Goal: Communication & Community: Answer question/provide support

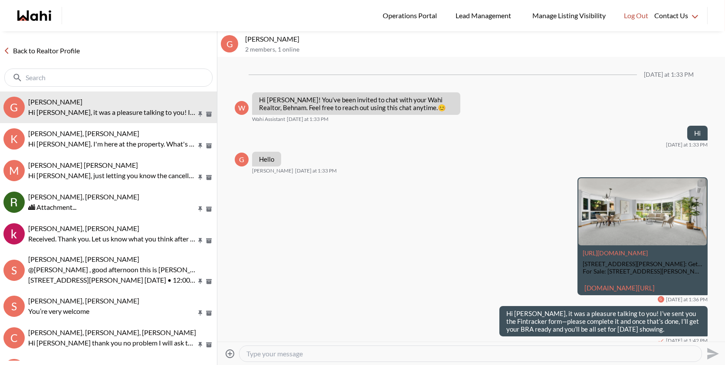
scroll to position [21, 0]
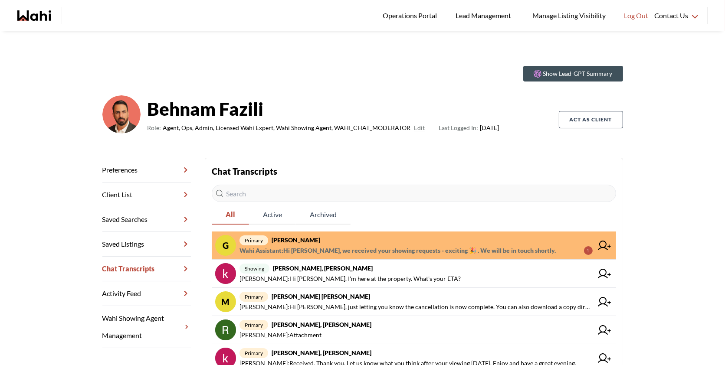
click at [449, 225] on div "Chat Transcripts All Active Archived G primary [PERSON_NAME], [PERSON_NAME] Ass…" at bounding box center [414, 361] width 404 height 392
click at [440, 242] on span "primary [PERSON_NAME]" at bounding box center [416, 240] width 353 height 10
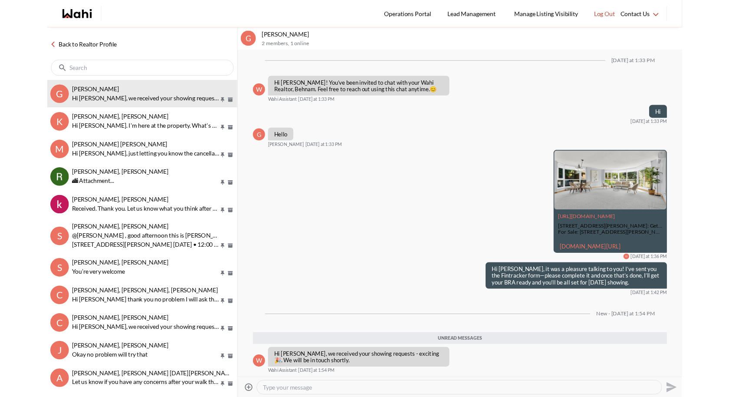
scroll to position [79, 0]
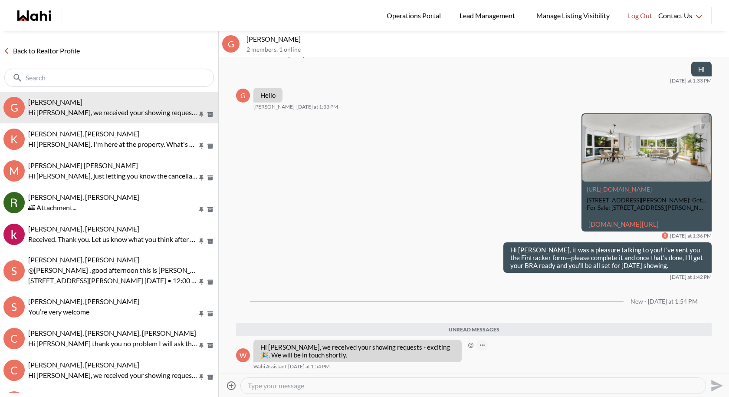
click at [482, 341] on button "Open Message Actions Menu" at bounding box center [481, 344] width 11 height 11
click at [497, 329] on button "Delete" at bounding box center [510, 332] width 69 height 16
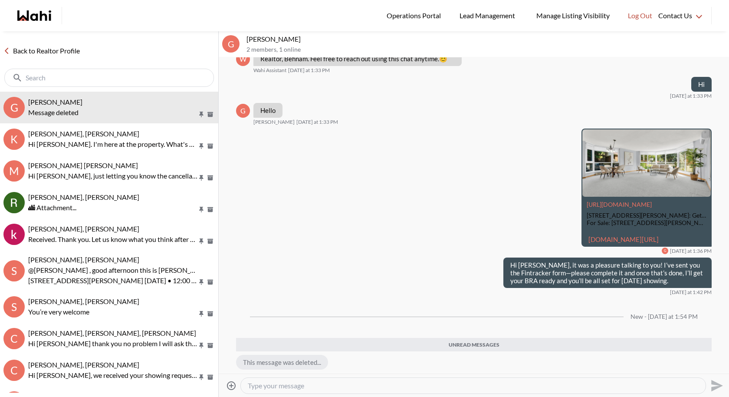
scroll to position [63, 0]
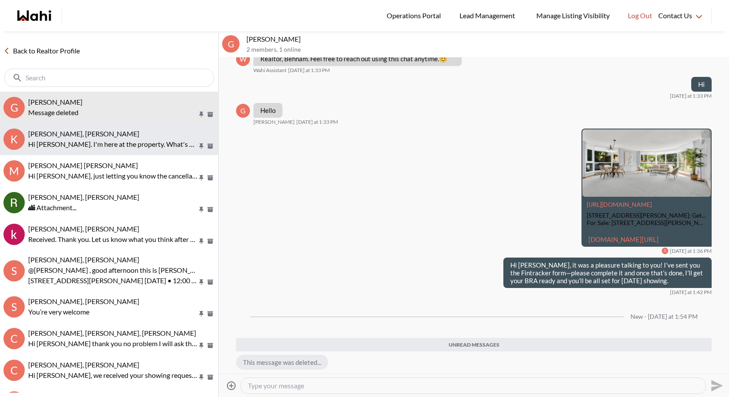
click at [145, 131] on div "khalid Alvi, Gautam, Behnam" at bounding box center [121, 133] width 187 height 9
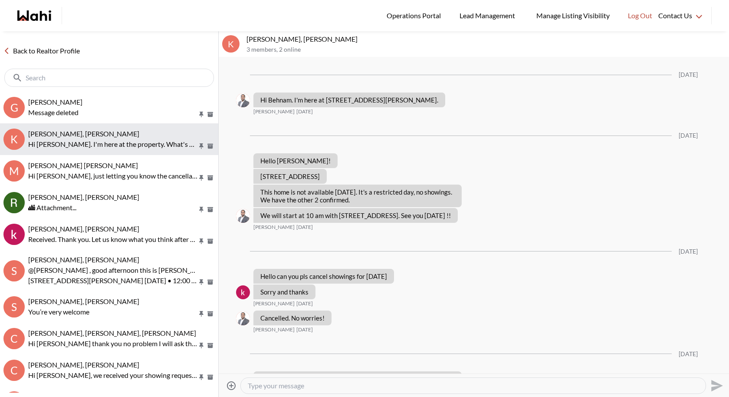
scroll to position [1091, 0]
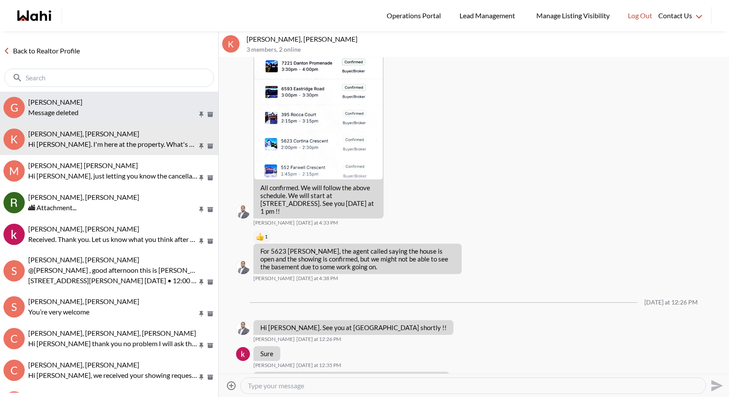
click at [138, 114] on div "Message deleted" at bounding box center [121, 112] width 187 height 10
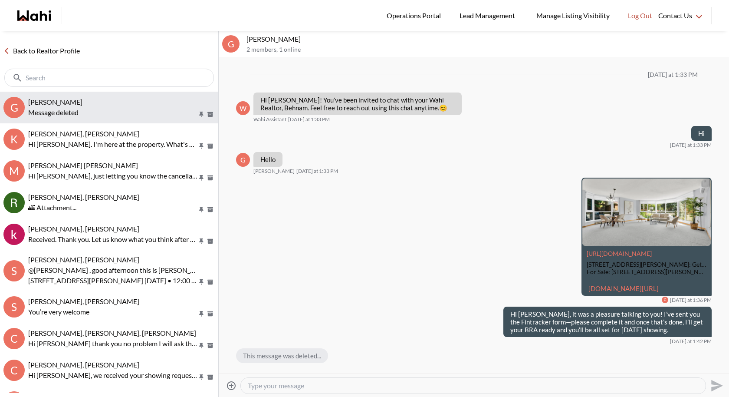
scroll to position [8, 0]
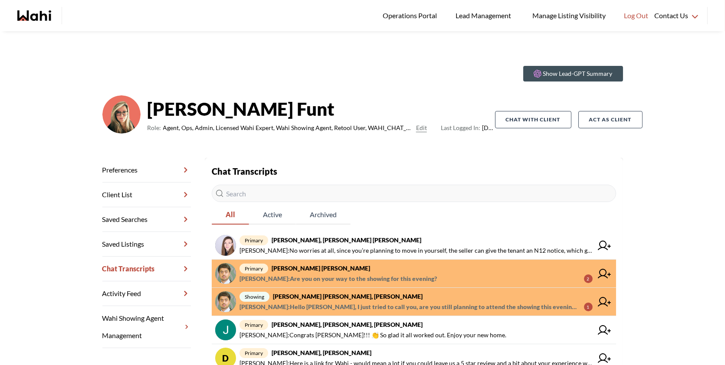
click at [531, 270] on span "primary Abdul Nafi Sarwari, Barb" at bounding box center [416, 268] width 353 height 10
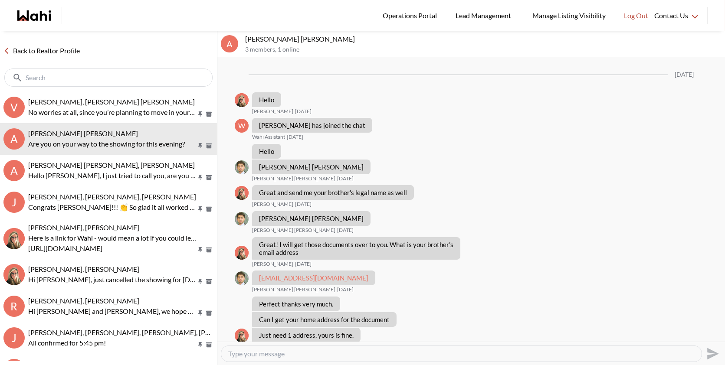
scroll to position [566, 0]
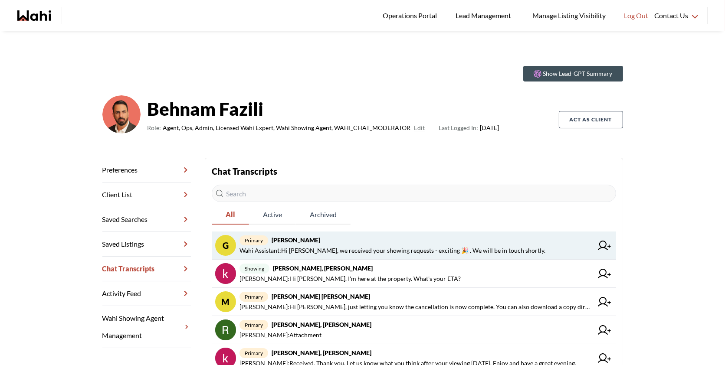
click at [382, 244] on span "primary [PERSON_NAME]" at bounding box center [416, 240] width 353 height 10
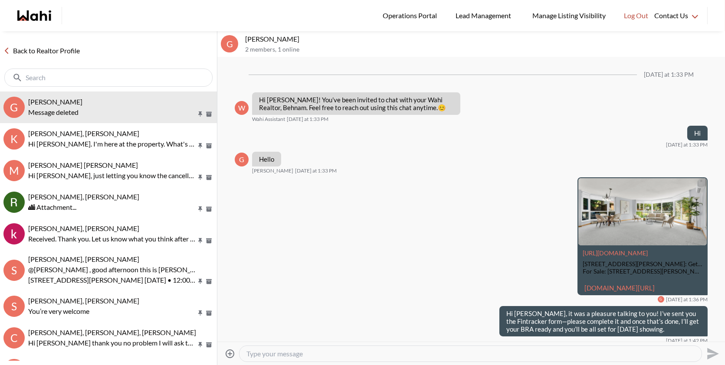
scroll to position [39, 0]
